Goal: Entertainment & Leisure: Consume media (video, audio)

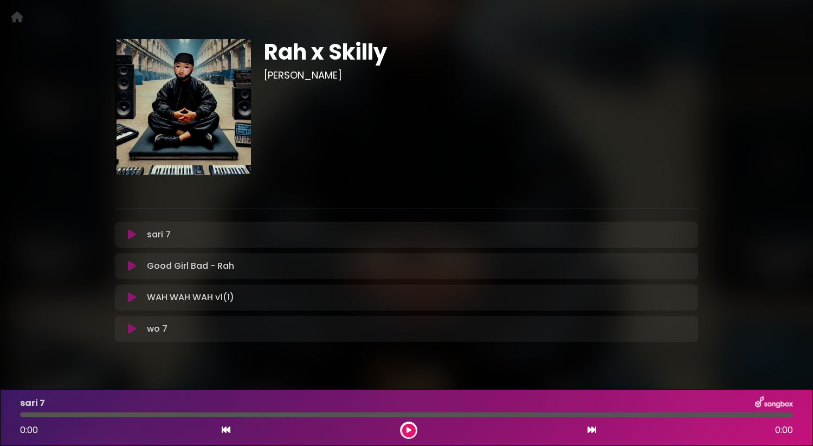
click at [128, 239] on icon at bounding box center [132, 234] width 8 height 11
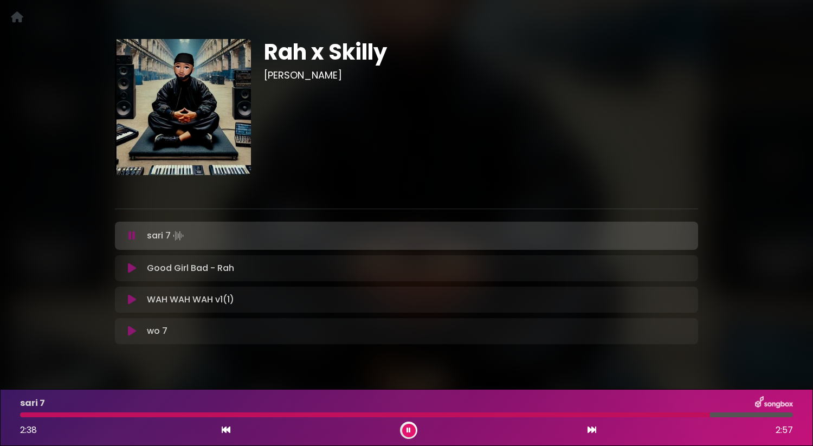
scroll to position [24, 0]
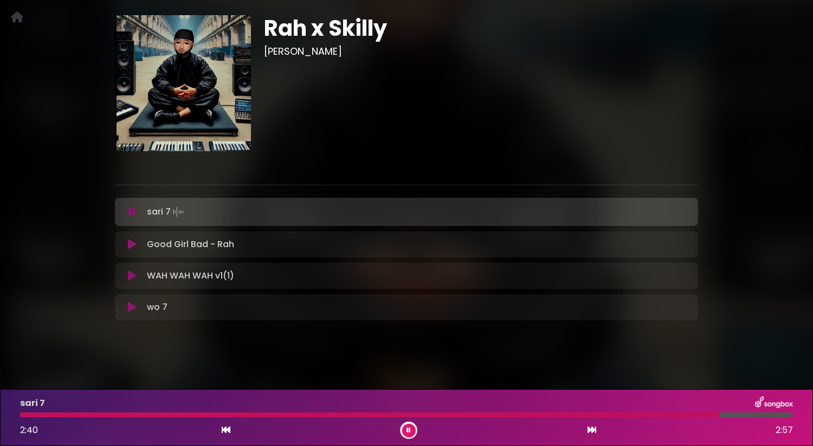
click at [401, 426] on div at bounding box center [408, 429] width 17 height 17
click at [404, 426] on button at bounding box center [409, 431] width 14 height 14
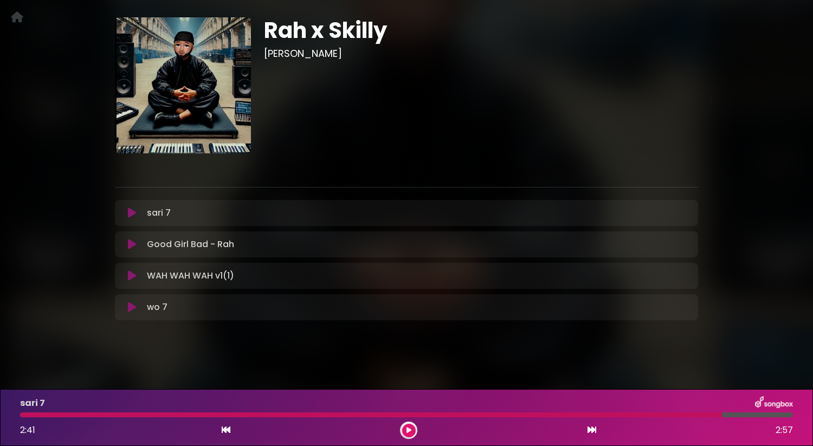
scroll to position [22, 0]
click at [131, 247] on icon at bounding box center [132, 244] width 8 height 11
click at [121, 314] on div "wo 7 Loading Track..." at bounding box center [406, 307] width 583 height 26
click at [125, 313] on div "wo 7 Loading Track..." at bounding box center [406, 307] width 570 height 13
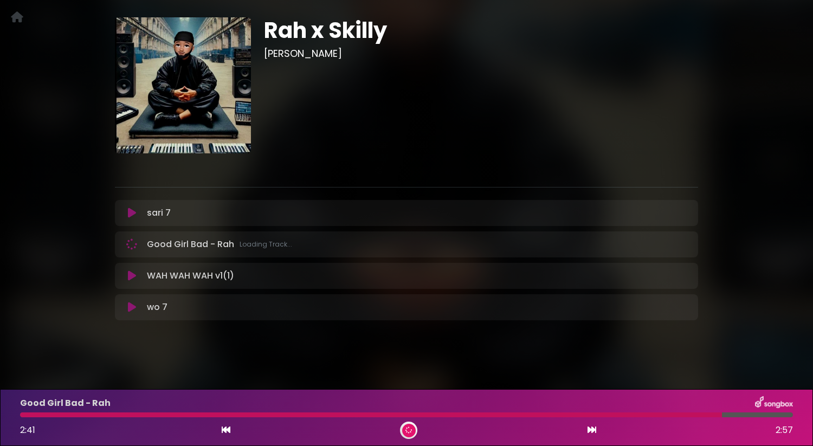
click at [128, 310] on icon at bounding box center [132, 307] width 8 height 11
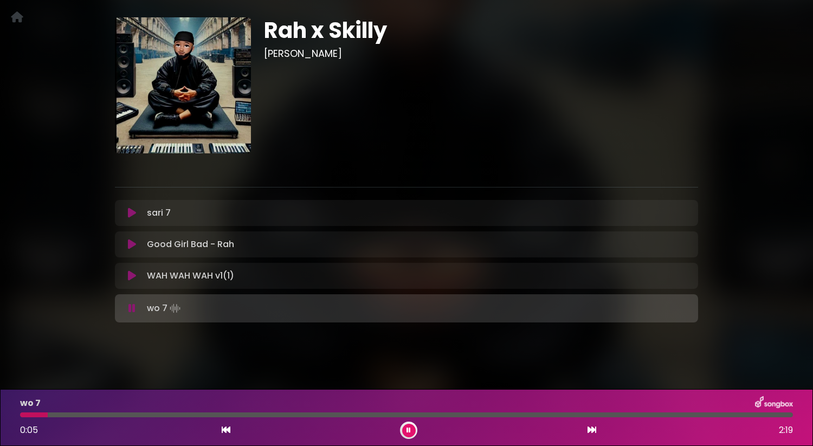
scroll to position [24, 0]
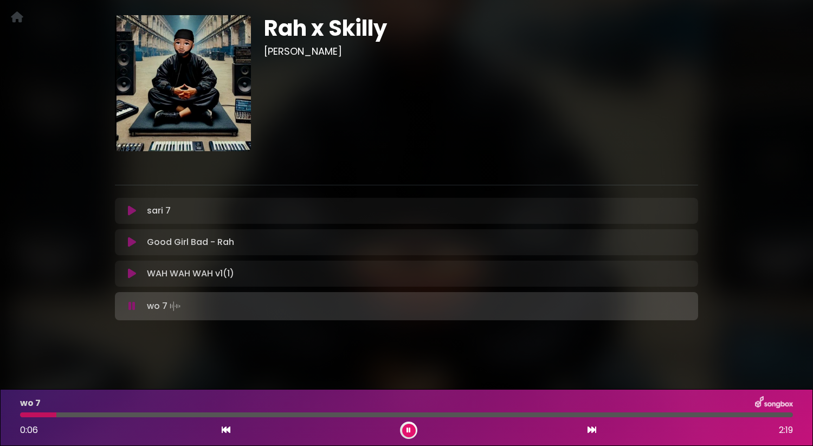
click at [398, 426] on div "0:06 2:19" at bounding box center [407, 429] width 786 height 17
click at [410, 426] on button at bounding box center [409, 431] width 14 height 14
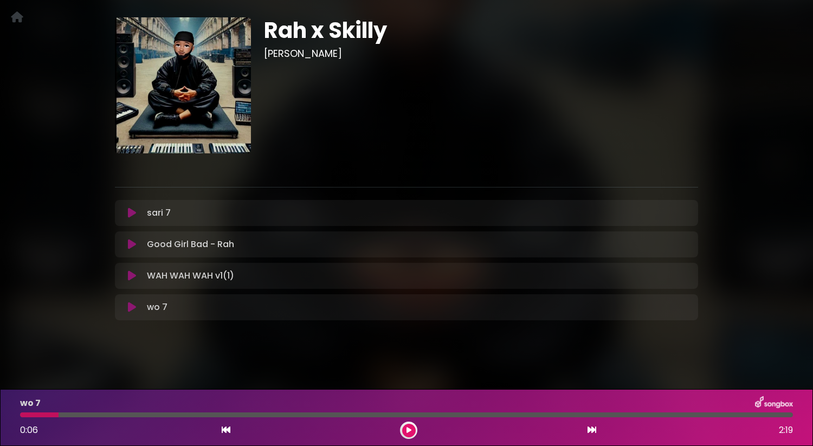
scroll to position [22, 0]
click at [410, 428] on icon at bounding box center [408, 430] width 5 height 7
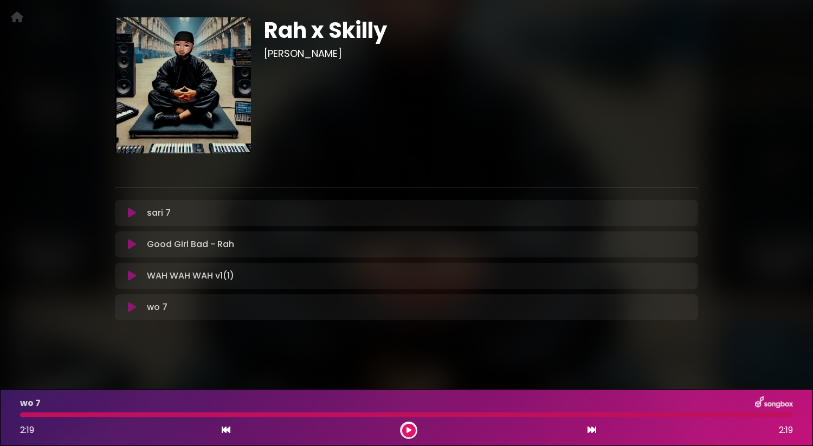
click at [126, 274] on button at bounding box center [131, 275] width 21 height 11
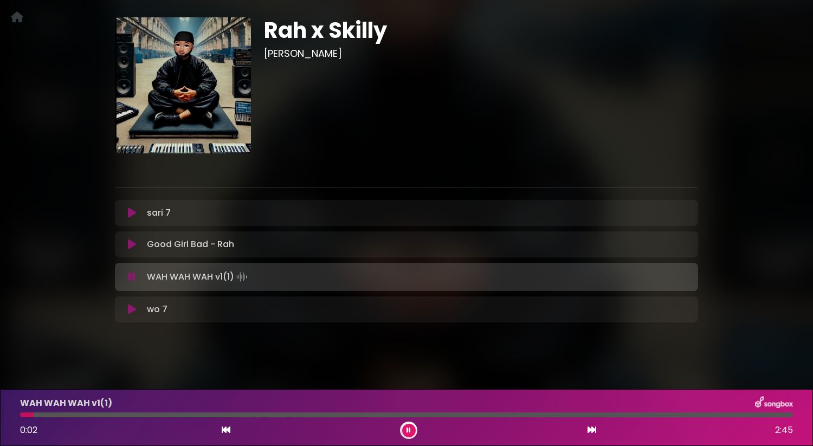
click at [130, 244] on icon at bounding box center [132, 244] width 8 height 11
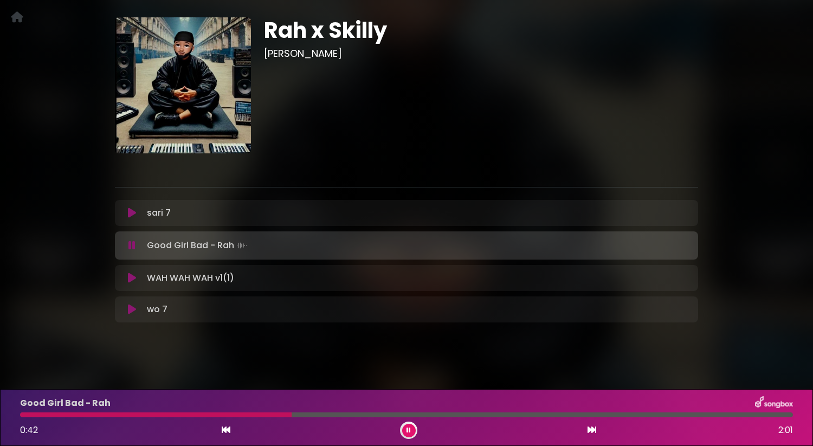
click at [332, 414] on div at bounding box center [406, 414] width 773 height 5
click at [412, 426] on button at bounding box center [409, 431] width 14 height 14
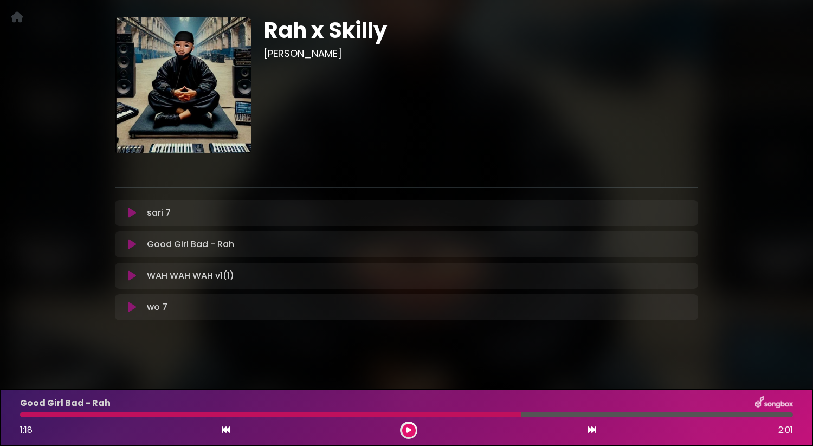
click at [132, 275] on icon at bounding box center [132, 275] width 8 height 11
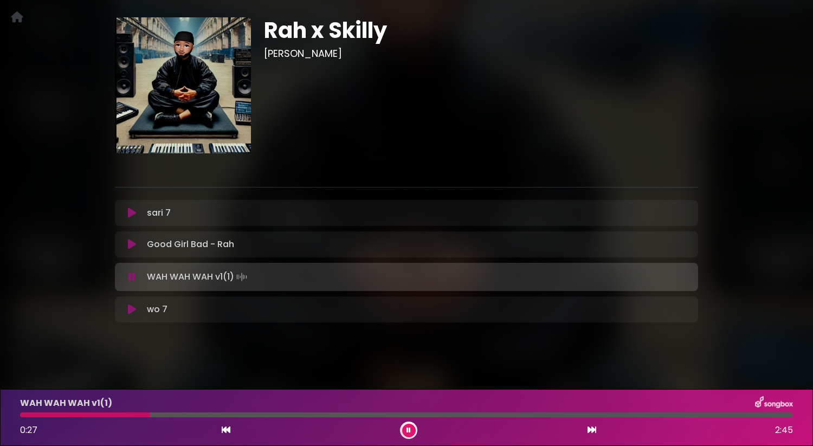
click at [406, 438] on div at bounding box center [408, 429] width 17 height 17
click at [404, 426] on button at bounding box center [409, 431] width 14 height 14
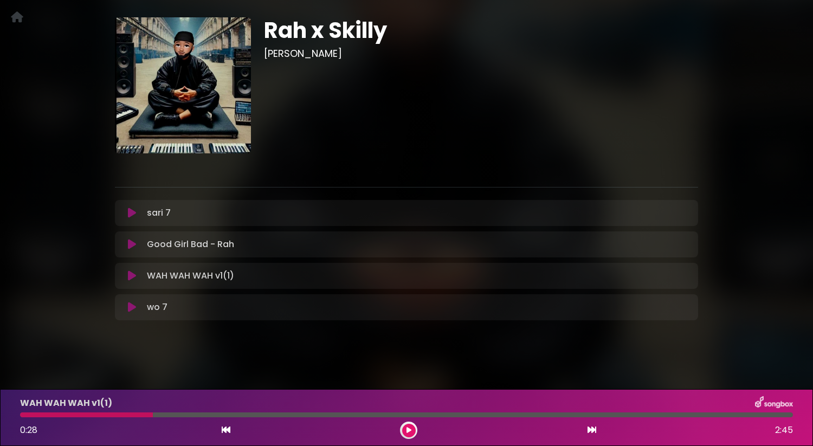
click at [139, 416] on div at bounding box center [86, 414] width 133 height 5
click at [135, 413] on div at bounding box center [86, 414] width 133 height 5
drag, startPoint x: 141, startPoint y: 413, endPoint x: 131, endPoint y: 413, distance: 10.3
click at [131, 413] on div at bounding box center [86, 414] width 133 height 5
drag, startPoint x: 149, startPoint y: 412, endPoint x: 131, endPoint y: 412, distance: 17.9
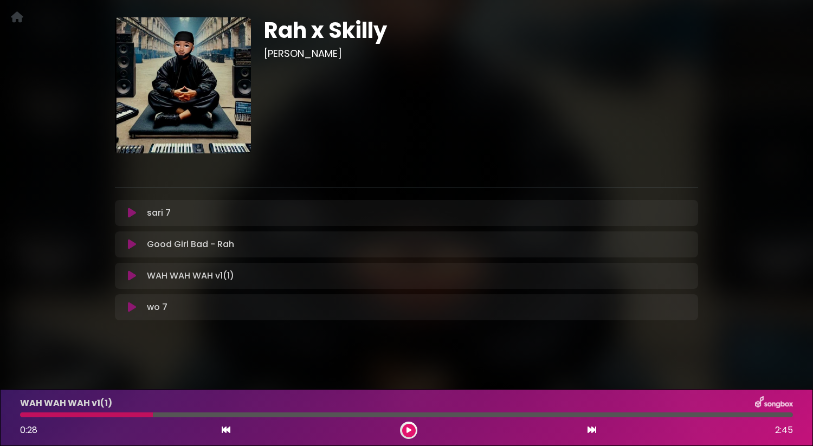
click at [131, 412] on div "WAH WAH WAH v1(1) 0:28 2:45" at bounding box center [407, 417] width 786 height 43
drag, startPoint x: 157, startPoint y: 415, endPoint x: 117, endPoint y: 417, distance: 39.6
click at [116, 417] on div at bounding box center [406, 414] width 773 height 5
click at [117, 417] on div at bounding box center [86, 414] width 133 height 5
click at [107, 415] on div at bounding box center [86, 414] width 133 height 5
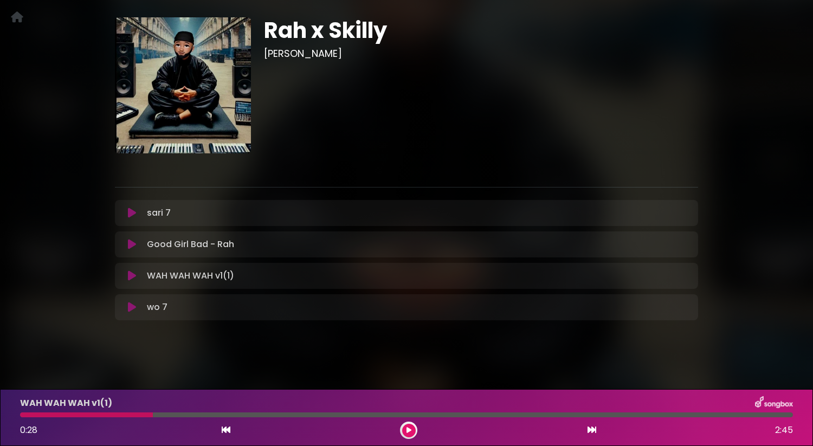
click at [107, 415] on div at bounding box center [86, 414] width 133 height 5
drag, startPoint x: 230, startPoint y: 427, endPoint x: 184, endPoint y: 424, distance: 46.2
click at [184, 424] on div "0:28 2:45" at bounding box center [407, 429] width 786 height 17
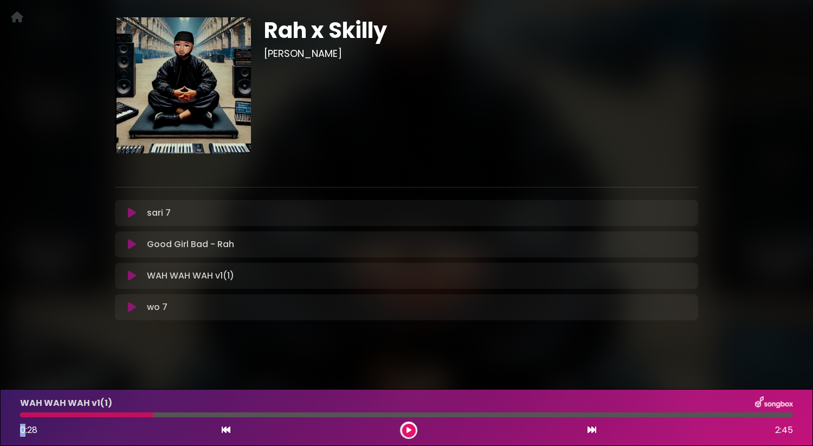
drag, startPoint x: 154, startPoint y: 417, endPoint x: 101, endPoint y: 420, distance: 53.2
click at [101, 420] on div "WAH WAH WAH v1(1) 0:28 2:45" at bounding box center [407, 417] width 786 height 43
click at [132, 273] on icon at bounding box center [132, 275] width 8 height 11
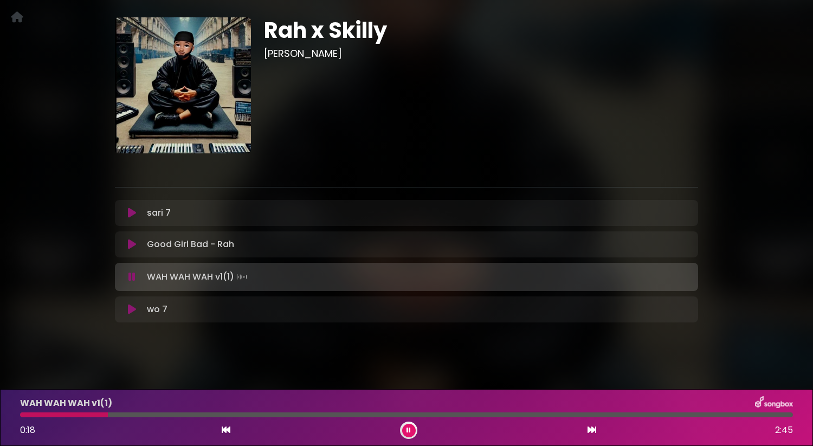
scroll to position [24, 0]
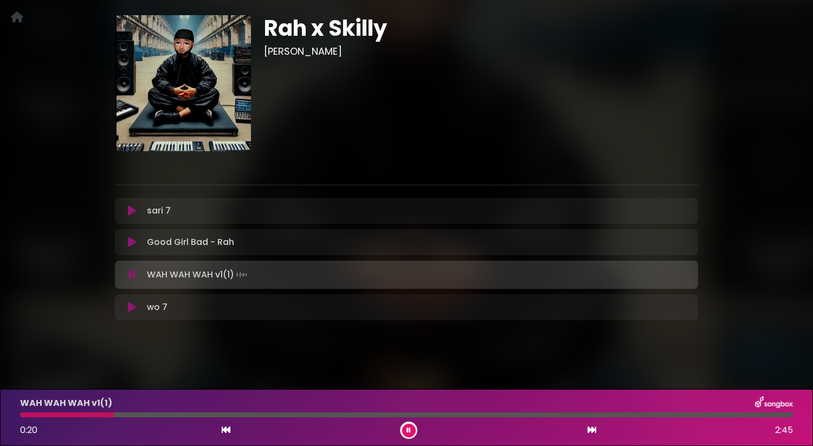
click at [409, 427] on icon at bounding box center [408, 430] width 4 height 7
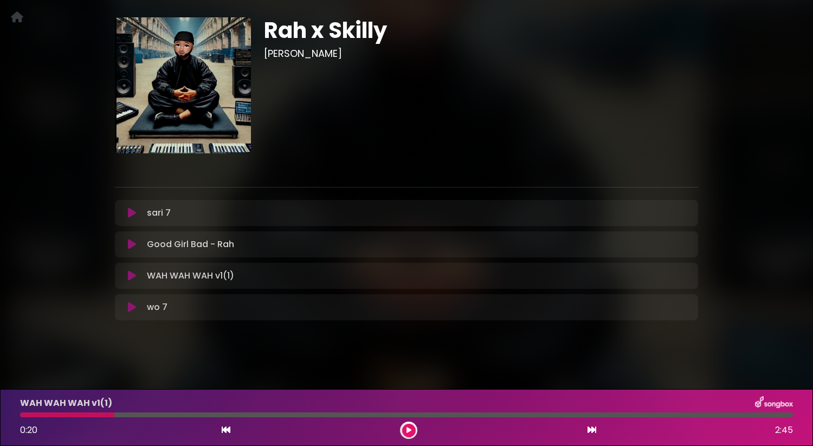
click at [226, 413] on div at bounding box center [406, 414] width 773 height 5
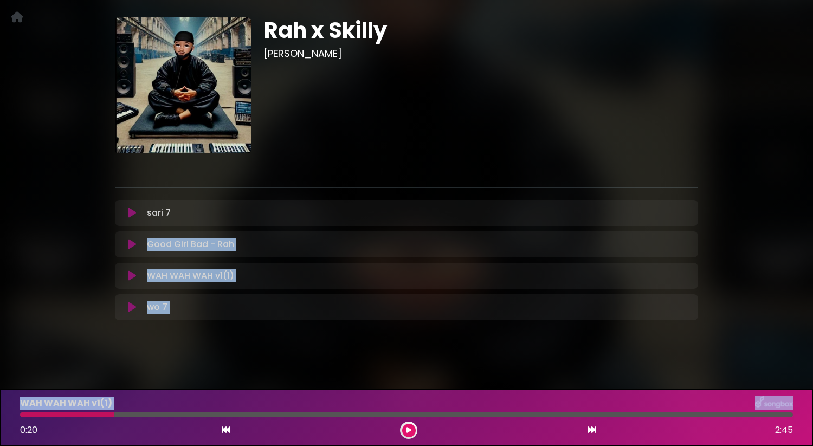
drag, startPoint x: 226, startPoint y: 413, endPoint x: 286, endPoint y: 95, distance: 323.6
click at [271, 118] on div "Rah x Skilly [PERSON_NAME]" at bounding box center [406, 164] width 813 height 347
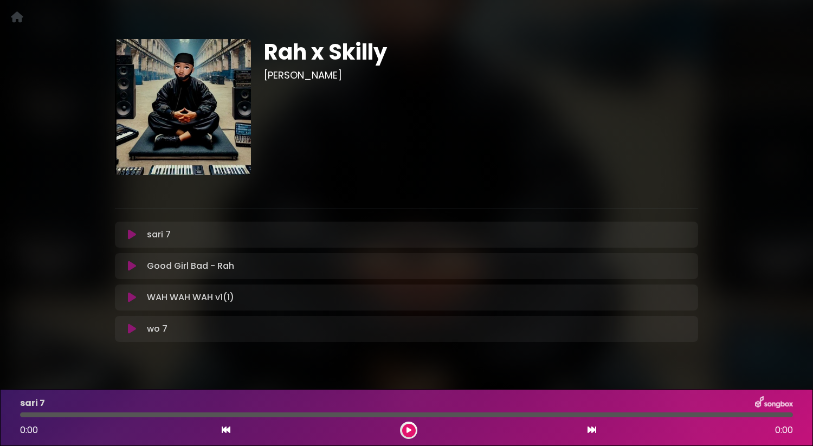
click at [131, 300] on icon at bounding box center [132, 297] width 8 height 11
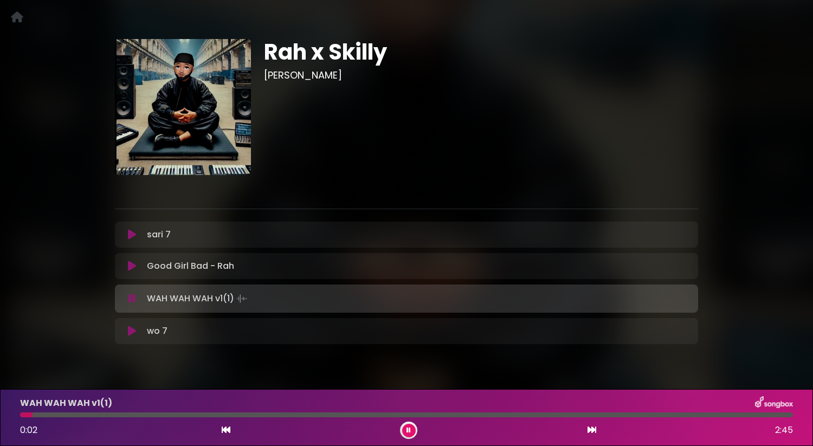
click at [115, 414] on div at bounding box center [406, 414] width 773 height 5
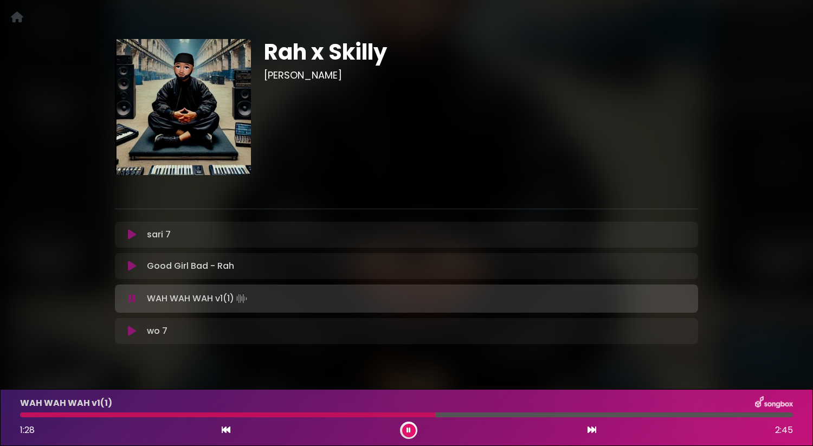
click at [410, 436] on button at bounding box center [409, 431] width 14 height 14
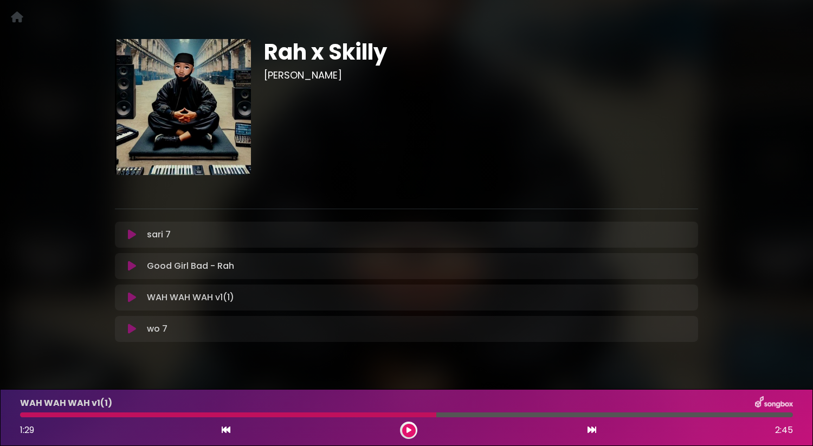
click at [408, 430] on icon at bounding box center [408, 430] width 5 height 7
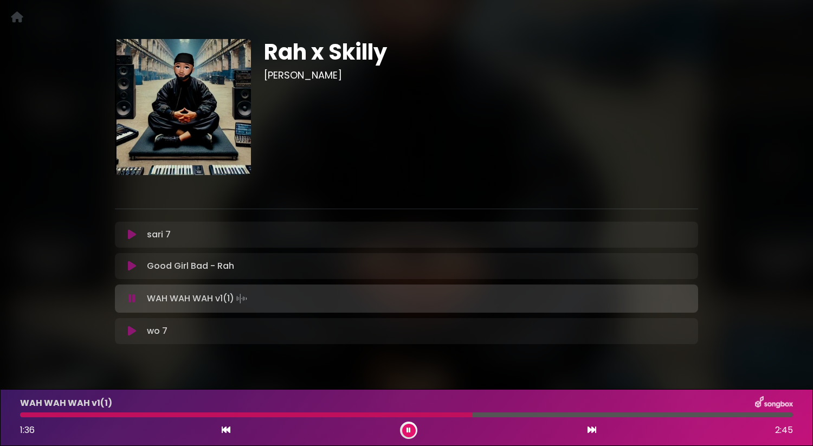
click at [413, 421] on div "1:36 2:45" at bounding box center [407, 429] width 786 height 17
click at [410, 429] on icon at bounding box center [408, 430] width 4 height 7
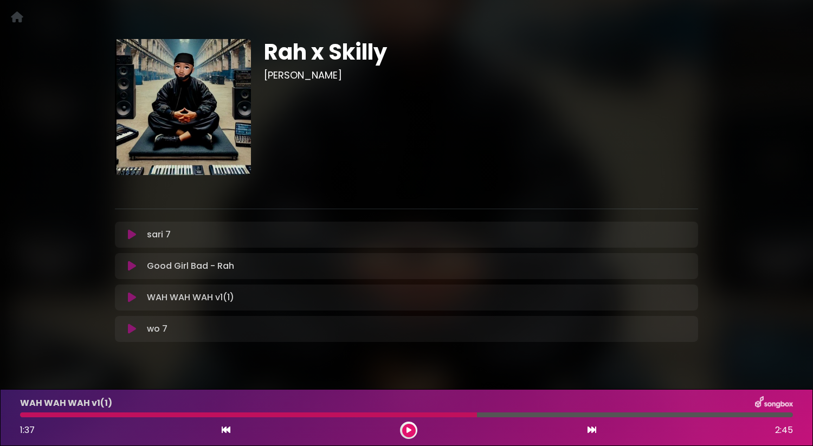
click at [413, 431] on button at bounding box center [409, 431] width 14 height 14
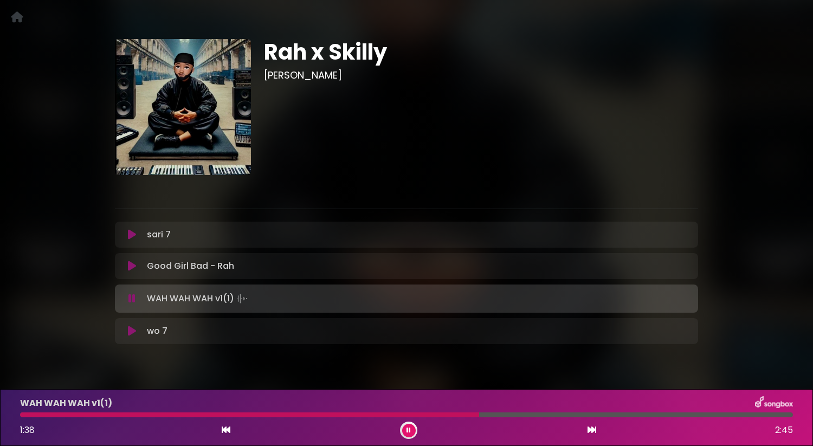
click at [413, 431] on button at bounding box center [409, 431] width 14 height 14
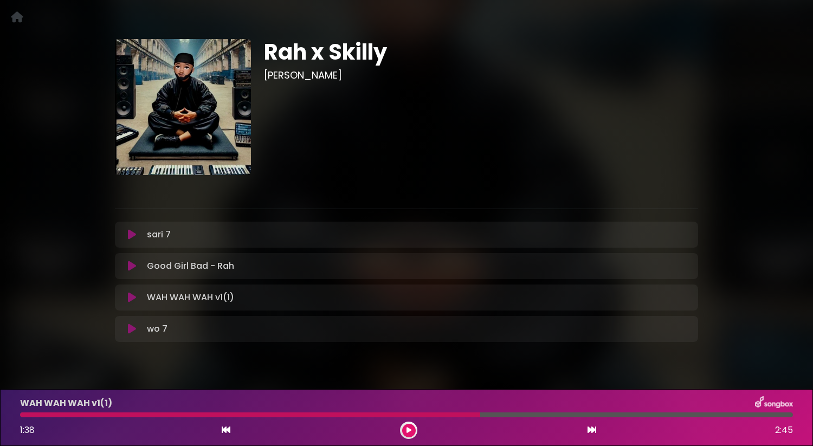
click at [413, 431] on button at bounding box center [409, 431] width 14 height 14
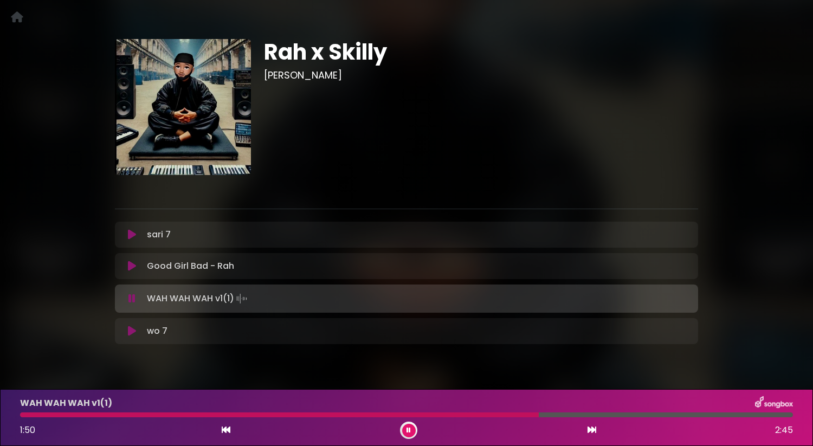
click at [407, 429] on icon at bounding box center [408, 430] width 4 height 7
